Goal: Task Accomplishment & Management: Manage account settings

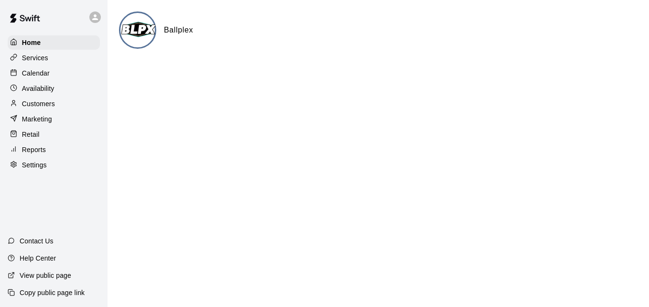
click at [463, 77] on html "Home Services Calendar Availability Customers Marketing Retail Reports Settings…" at bounding box center [324, 38] width 649 height 77
click at [75, 72] on div "Calendar" at bounding box center [54, 73] width 92 height 14
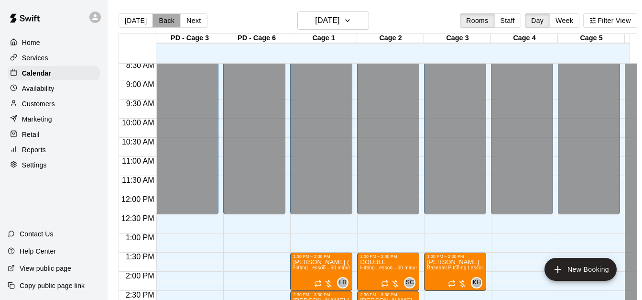
click at [162, 19] on button "Back" at bounding box center [167, 20] width 28 height 14
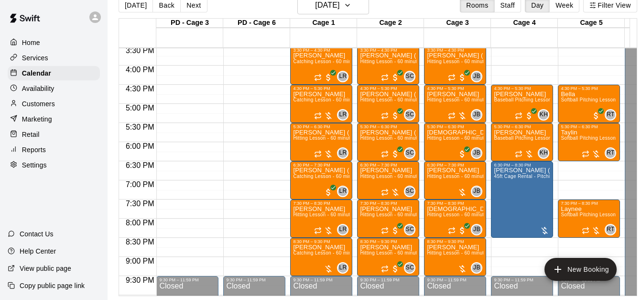
scroll to position [595, 0]
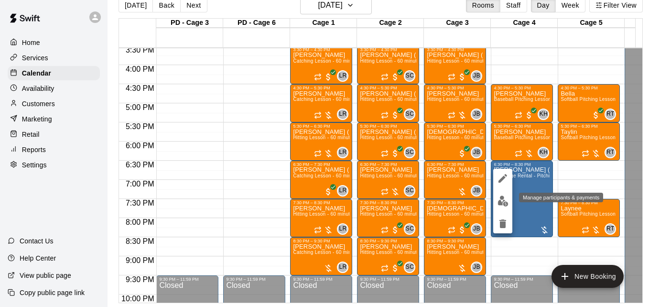
click at [503, 203] on img "edit" at bounding box center [503, 201] width 11 height 11
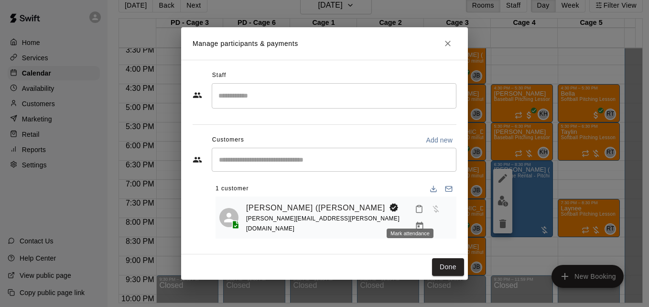
click at [411, 212] on button "Mark attendance" at bounding box center [419, 209] width 16 height 16
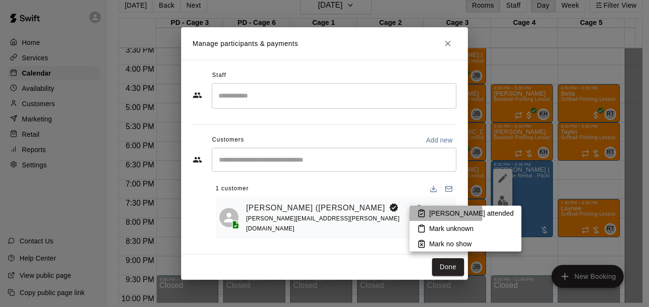
click at [436, 214] on p "[PERSON_NAME] attended" at bounding box center [471, 213] width 85 height 10
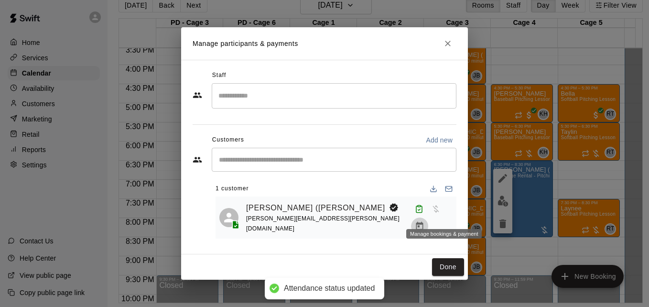
click at [424, 222] on icon "Manage bookings & payment" at bounding box center [419, 226] width 7 height 8
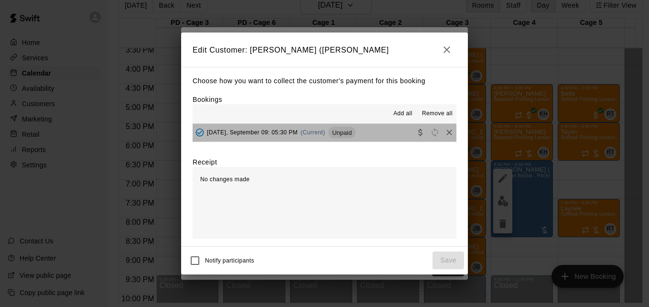
click at [373, 136] on button "[DATE], September 09: 05:30 PM (Current) Unpaid" at bounding box center [325, 133] width 264 height 18
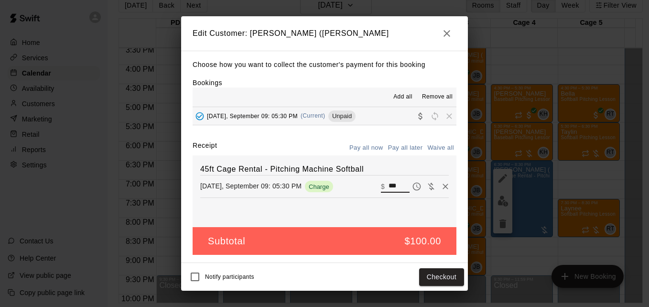
click at [394, 187] on input "***" at bounding box center [399, 186] width 21 height 12
type input "*"
type input "**"
click at [451, 281] on button "Checkout" at bounding box center [441, 277] width 45 height 18
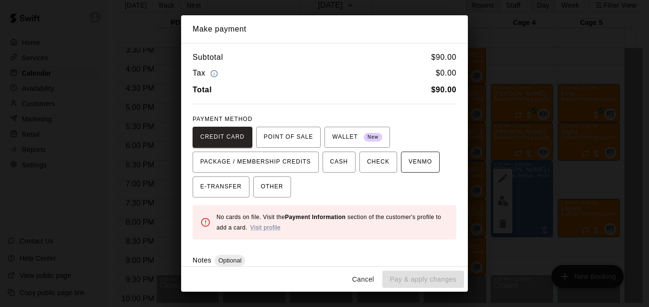
click at [409, 168] on span "VENMO" at bounding box center [420, 161] width 23 height 15
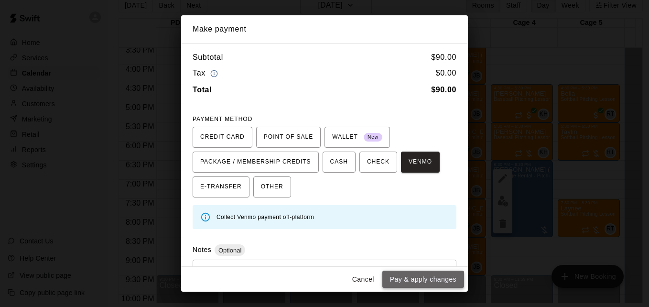
click at [431, 284] on button "Pay & apply changes" at bounding box center [424, 280] width 82 height 18
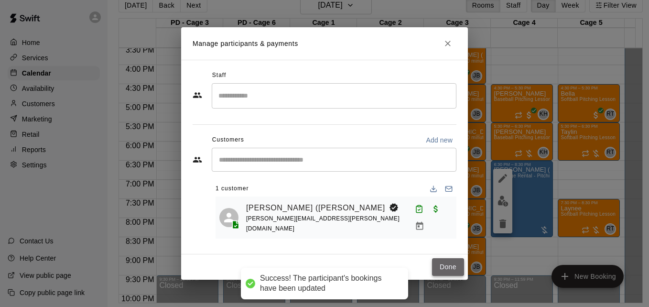
click at [448, 265] on button "Done" at bounding box center [448, 267] width 32 height 18
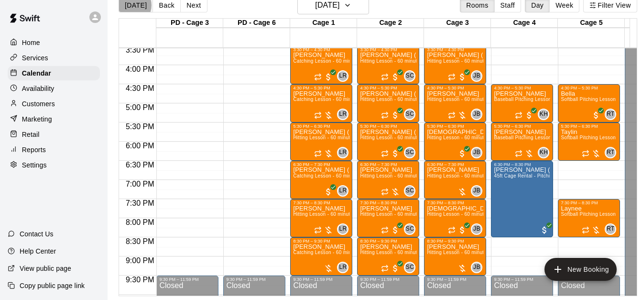
click at [131, 5] on button "[DATE]" at bounding box center [136, 5] width 34 height 14
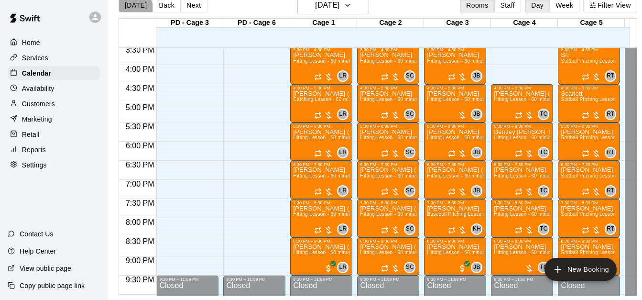
click at [129, 9] on button "[DATE]" at bounding box center [136, 5] width 34 height 14
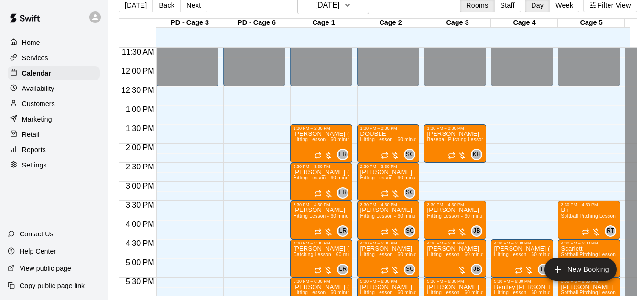
scroll to position [423, 0]
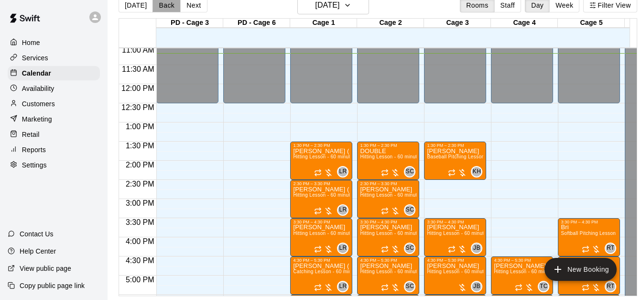
click at [166, 6] on button "Back" at bounding box center [167, 5] width 28 height 14
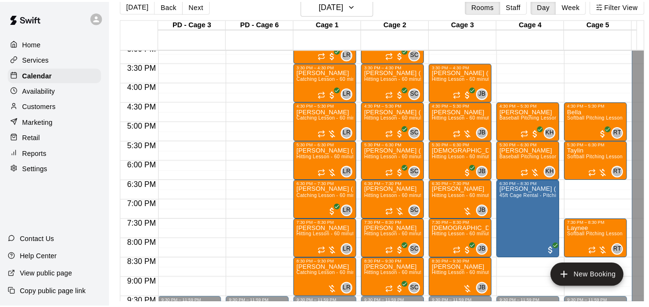
scroll to position [595, 0]
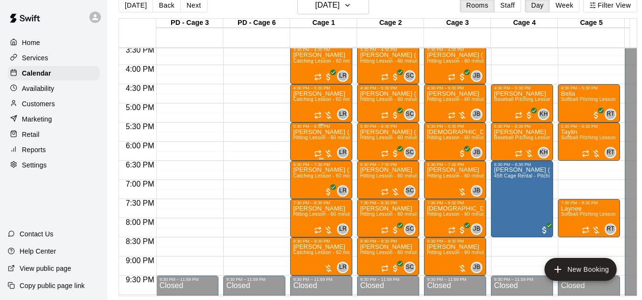
click at [322, 136] on div "[PERSON_NAME] ([PERSON_NAME]) [PERSON_NAME] Hitting Lesson - 60 minutes" at bounding box center [321, 279] width 56 height 300
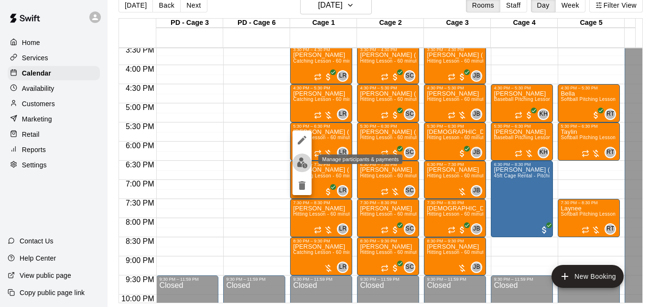
click at [301, 163] on img "edit" at bounding box center [302, 162] width 11 height 11
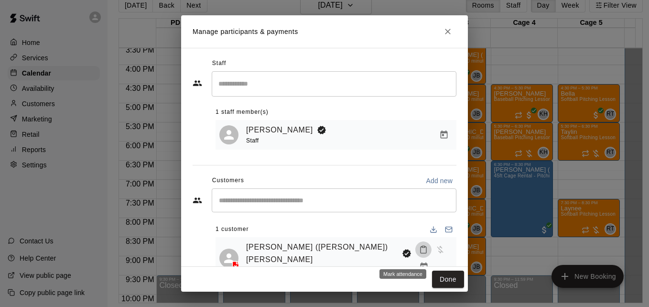
click at [421, 253] on icon "Mark attendance" at bounding box center [424, 250] width 6 height 7
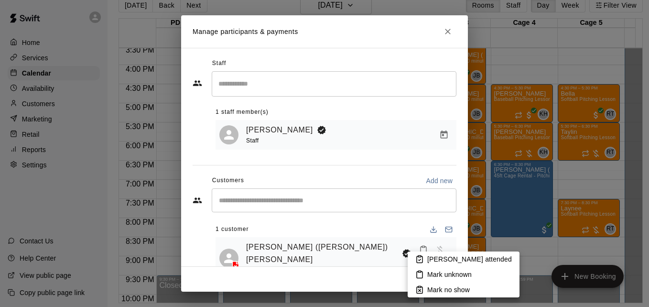
click at [425, 256] on li "[PERSON_NAME] attended" at bounding box center [464, 258] width 112 height 15
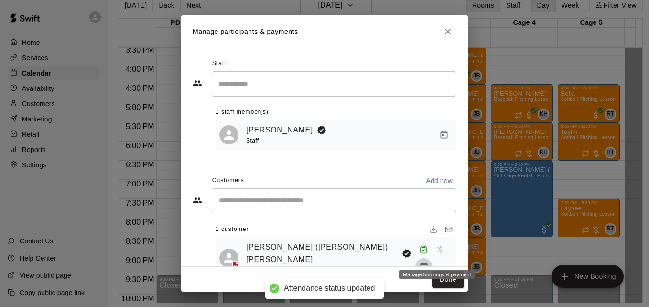
click at [427, 262] on icon "Manage bookings & payment" at bounding box center [423, 266] width 7 height 8
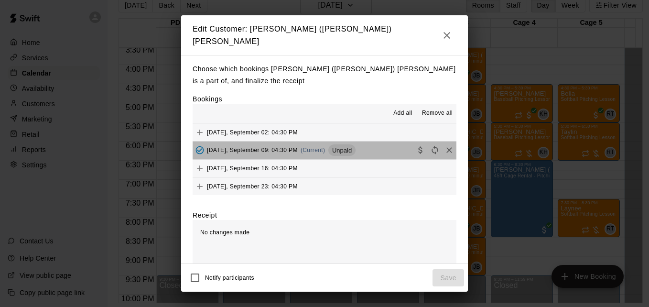
click at [370, 150] on button "[DATE], September 09: 04:30 PM (Current) Unpaid" at bounding box center [325, 151] width 264 height 18
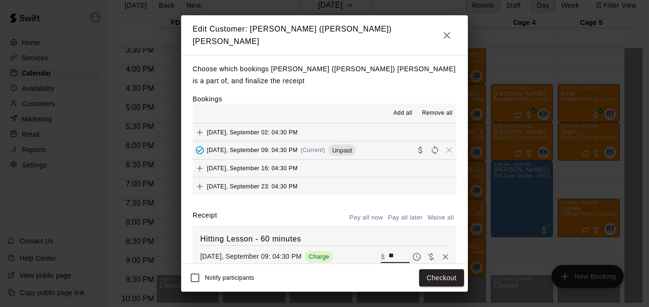
click at [389, 254] on input "**" at bounding box center [399, 257] width 21 height 12
type input "*"
type input "**"
click at [444, 276] on button "Checkout" at bounding box center [441, 278] width 45 height 18
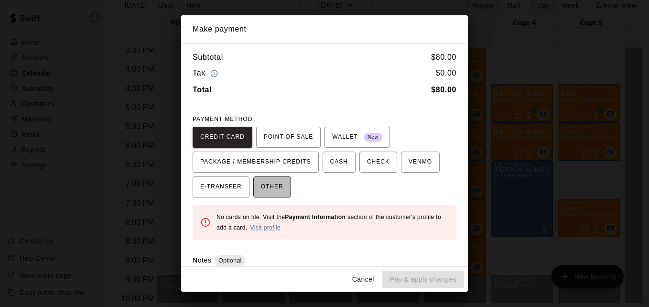
click at [269, 193] on span "OTHER" at bounding box center [272, 186] width 22 height 15
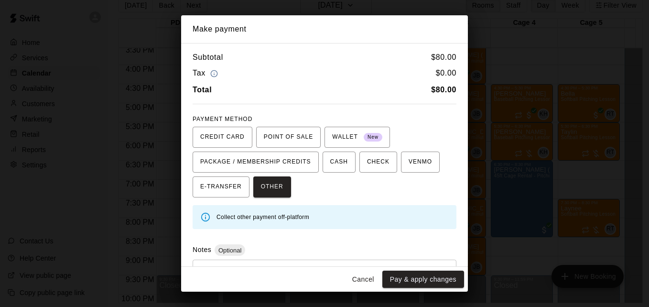
click at [282, 262] on div "* ​" at bounding box center [325, 282] width 264 height 44
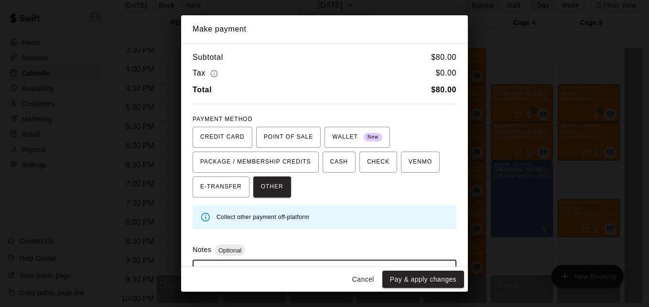
scroll to position [45, 0]
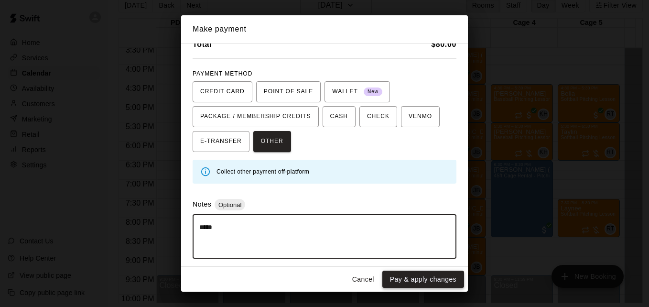
type textarea "*****"
click at [406, 277] on button "Pay & apply changes" at bounding box center [424, 280] width 82 height 18
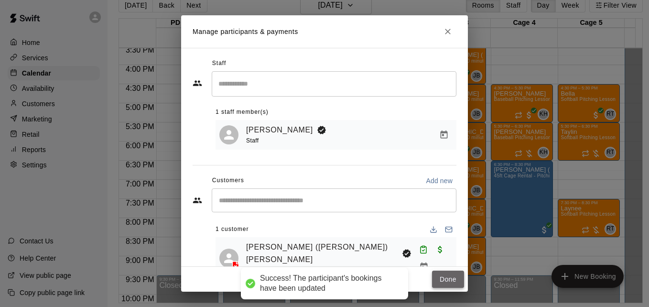
click at [446, 280] on button "Done" at bounding box center [448, 280] width 32 height 18
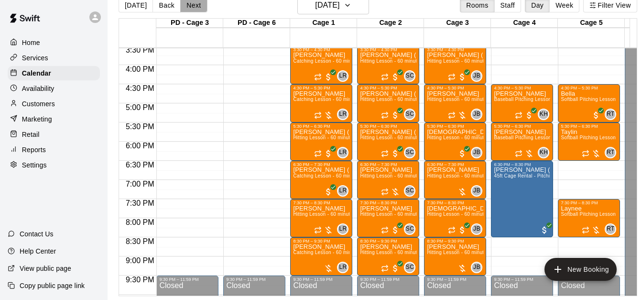
click at [189, 5] on button "Next" at bounding box center [193, 5] width 27 height 14
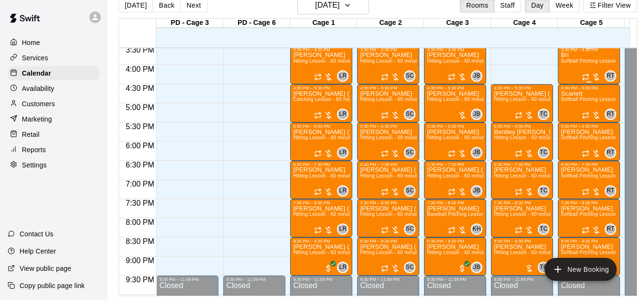
click at [584, 60] on span "Softball Pitching Lesson - 60 minutes" at bounding box center [603, 60] width 85 height 5
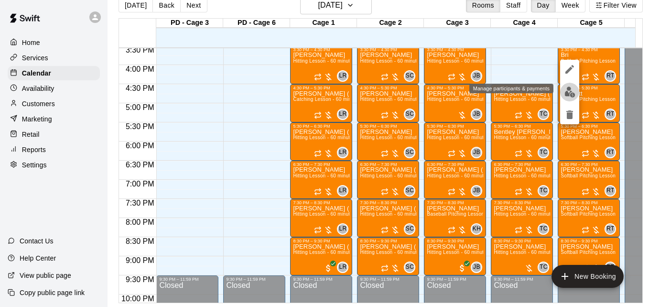
click at [570, 94] on img "edit" at bounding box center [570, 92] width 11 height 11
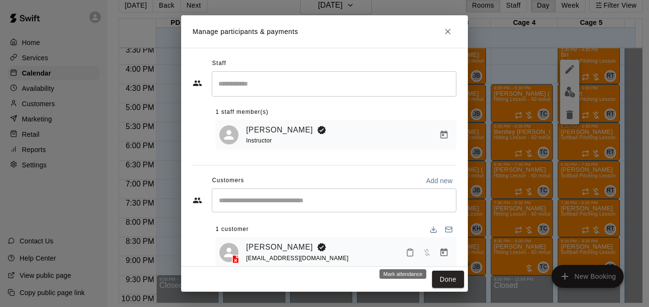
click at [406, 254] on icon "Mark attendance" at bounding box center [410, 252] width 9 height 9
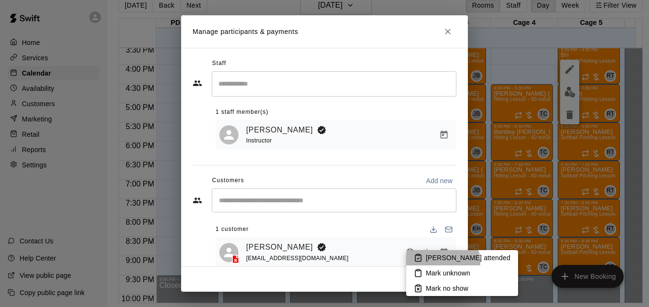
click at [439, 262] on p "[PERSON_NAME] attended" at bounding box center [468, 258] width 85 height 10
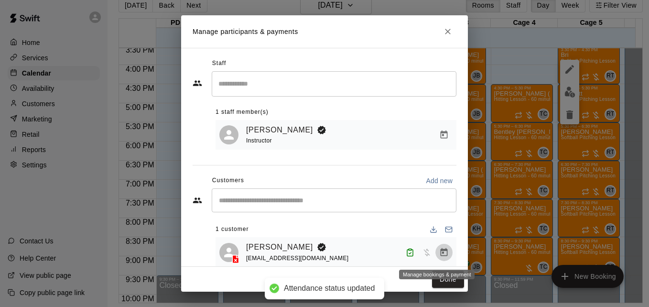
click at [441, 252] on icon "Manage bookings & payment" at bounding box center [444, 252] width 7 height 8
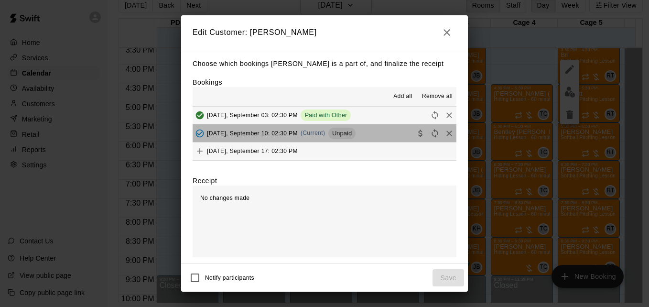
click at [381, 135] on button "[DATE], September 10: 02:30 PM (Current) Unpaid" at bounding box center [325, 133] width 264 height 18
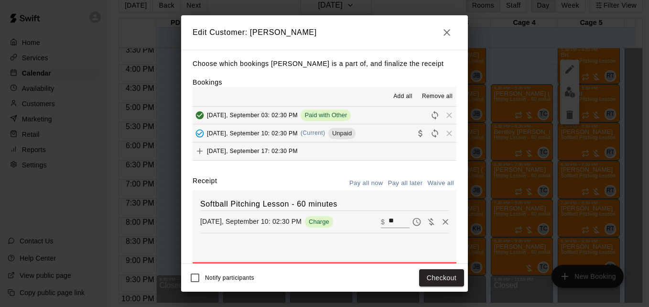
click at [389, 225] on input "**" at bounding box center [399, 222] width 21 height 12
type input "**"
click at [433, 272] on button "Checkout" at bounding box center [441, 278] width 45 height 18
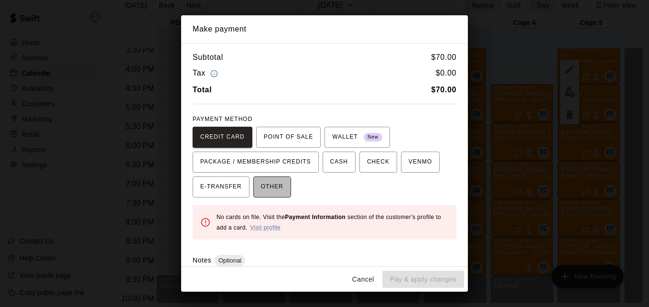
click at [257, 197] on button "OTHER" at bounding box center [272, 186] width 38 height 21
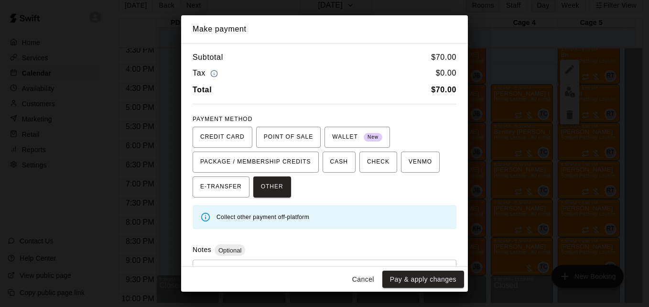
click at [298, 262] on div "* ​" at bounding box center [325, 282] width 264 height 44
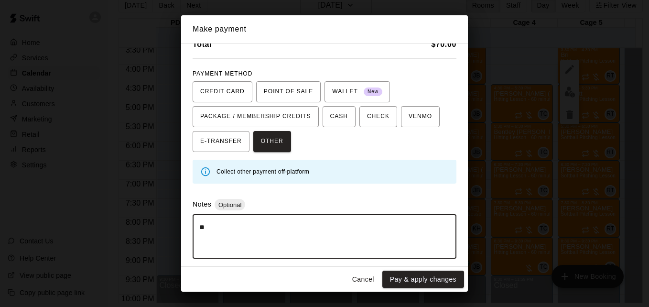
type textarea "*"
type textarea "*****"
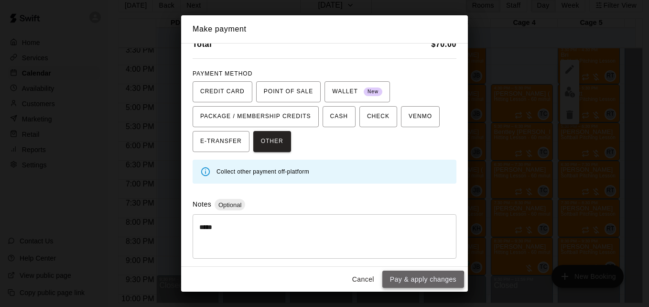
click at [400, 283] on button "Pay & apply changes" at bounding box center [424, 280] width 82 height 18
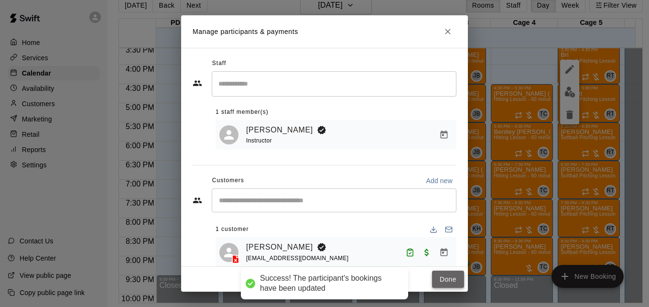
click at [436, 275] on button "Done" at bounding box center [448, 280] width 32 height 18
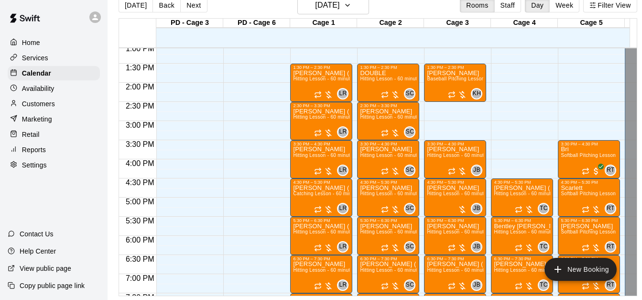
scroll to position [500, 0]
